Goal: Task Accomplishment & Management: Manage account settings

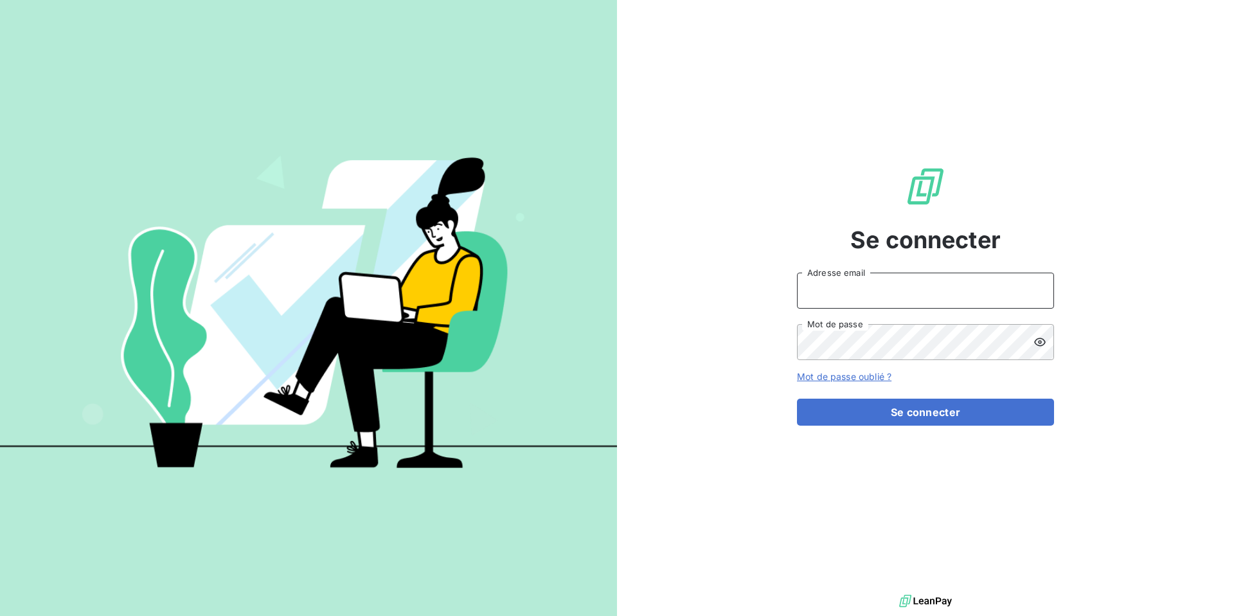
click at [816, 294] on input "Adresse email" at bounding box center [925, 291] width 257 height 36
type input "admin@sbacompta"
click at [797, 399] on button "Se connecter" at bounding box center [925, 412] width 257 height 27
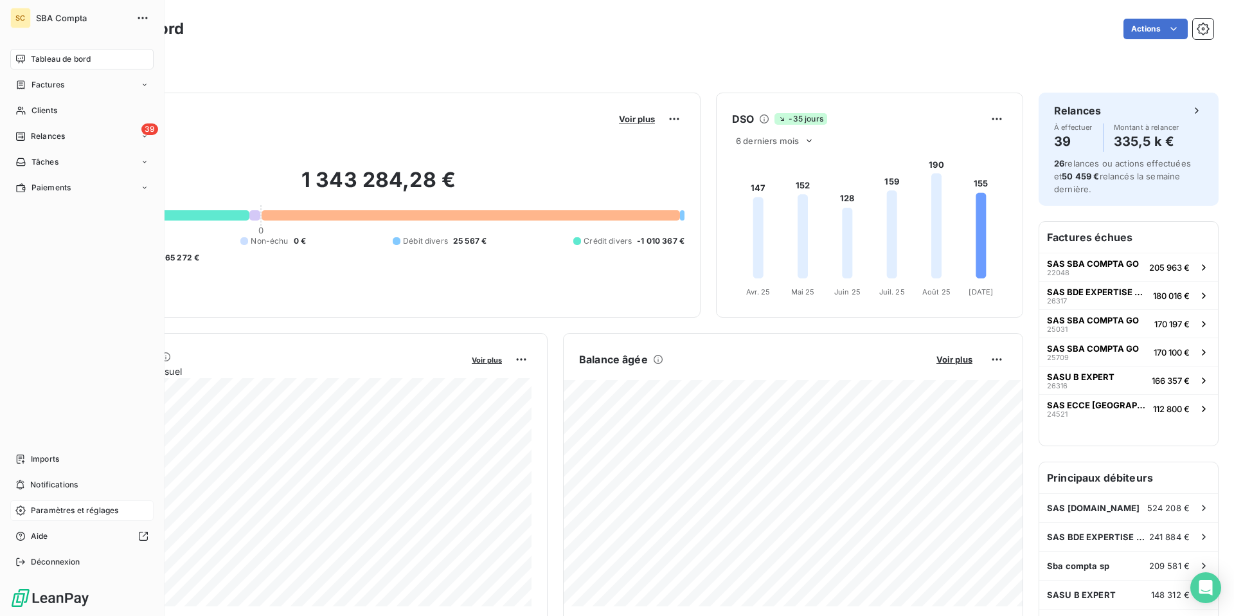
click at [27, 509] on div "Paramètres et réglages" at bounding box center [81, 510] width 143 height 21
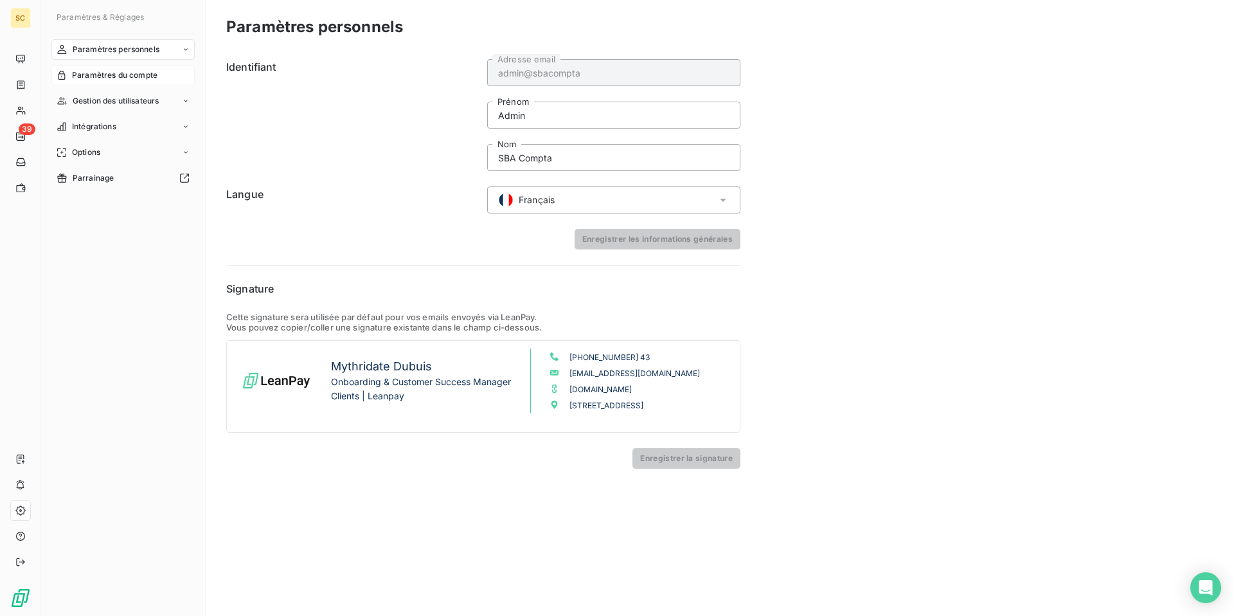
click at [119, 78] on span "Paramètres du compte" at bounding box center [115, 75] width 86 height 12
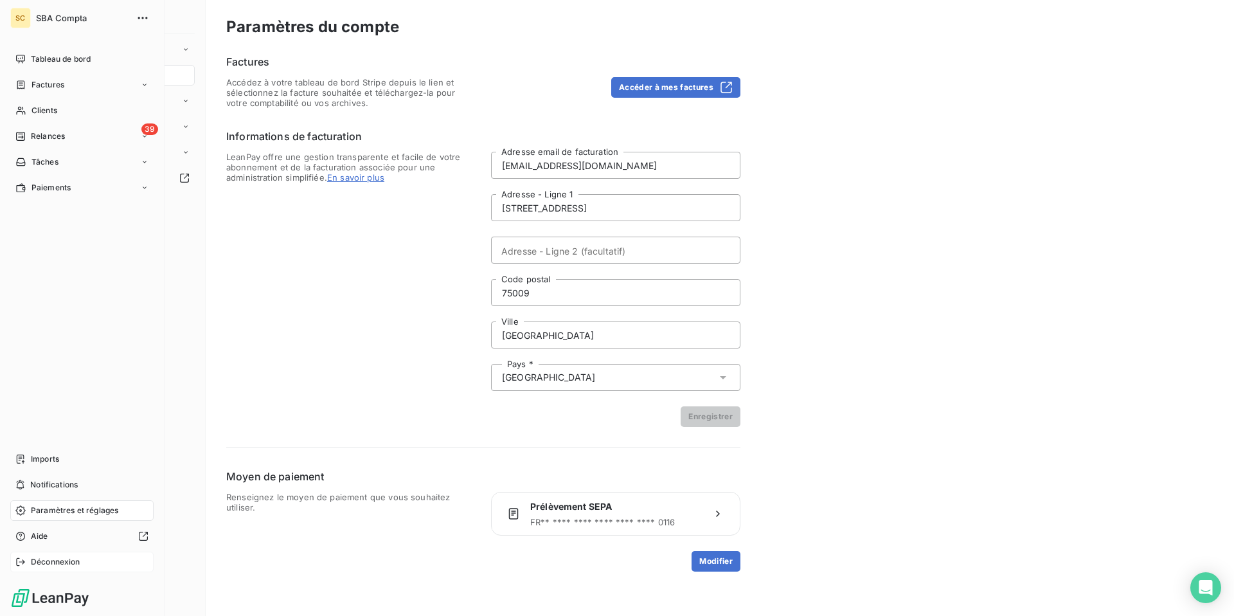
click at [23, 561] on icon at bounding box center [20, 562] width 8 height 8
